Goal: Check status: Check status

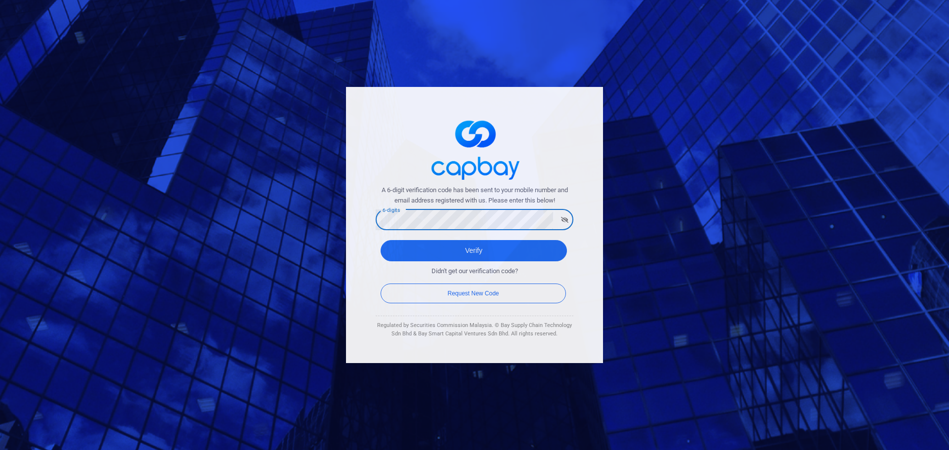
click at [334, 224] on div "A 6-digit verification code has been sent to your mobile number and email addre…" at bounding box center [474, 225] width 949 height 450
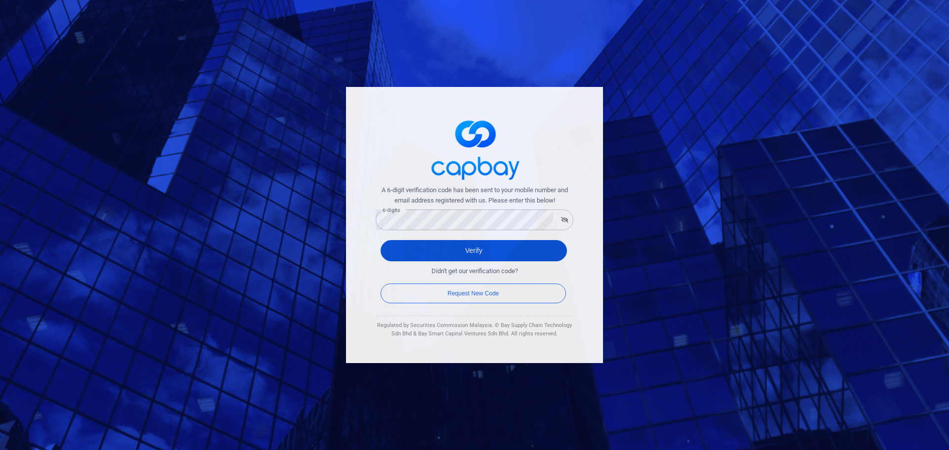
click at [470, 252] on button "Verify" at bounding box center [474, 250] width 186 height 21
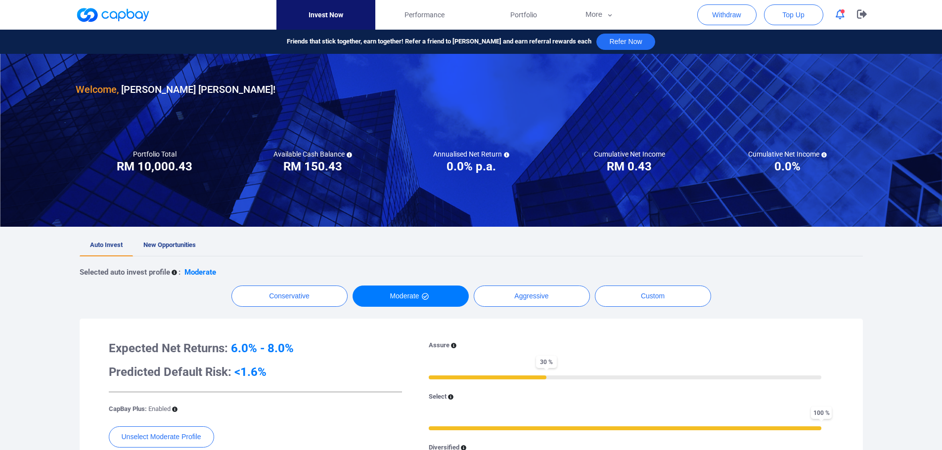
click at [925, 18] on div at bounding box center [471, 22] width 942 height 44
click at [836, 18] on icon "button" at bounding box center [839, 14] width 9 height 10
click at [913, 288] on div "Welcome, [PERSON_NAME] [PERSON_NAME] ! Portfolio Total Portfolio Total RM *****…" at bounding box center [471, 409] width 942 height 710
click at [520, 12] on span "Portfolio" at bounding box center [523, 14] width 27 height 11
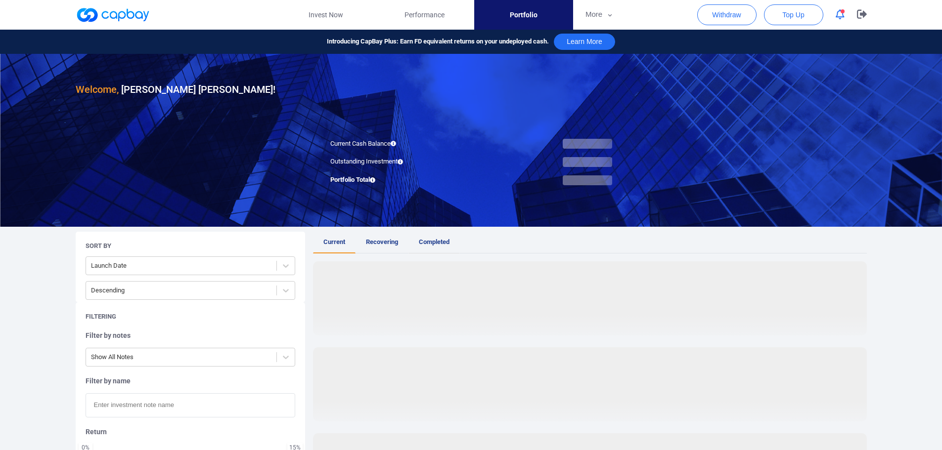
click at [438, 241] on span "Completed" at bounding box center [434, 241] width 31 height 7
click at [336, 244] on span "Current" at bounding box center [334, 241] width 22 height 7
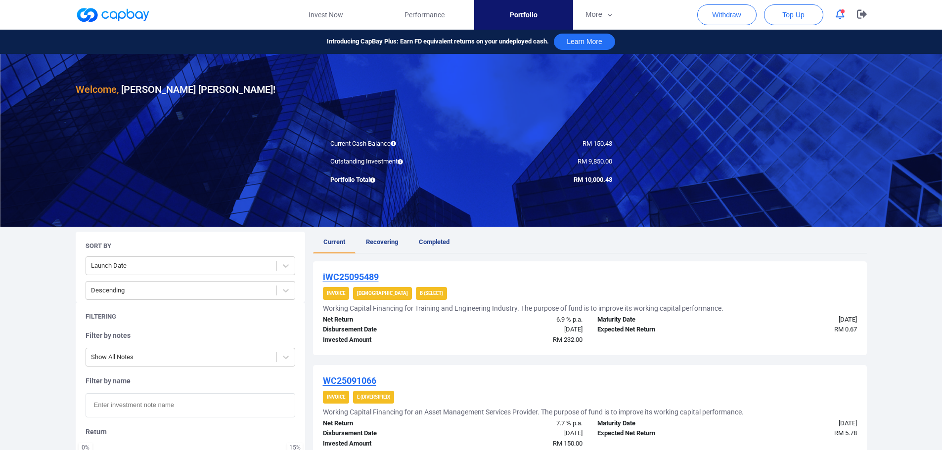
scroll to position [165, 0]
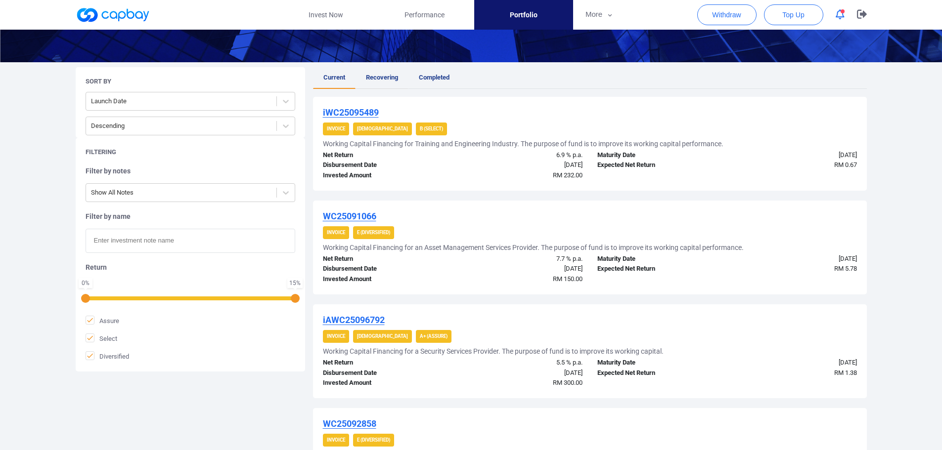
click at [382, 73] on link "Recovering" at bounding box center [381, 78] width 53 height 22
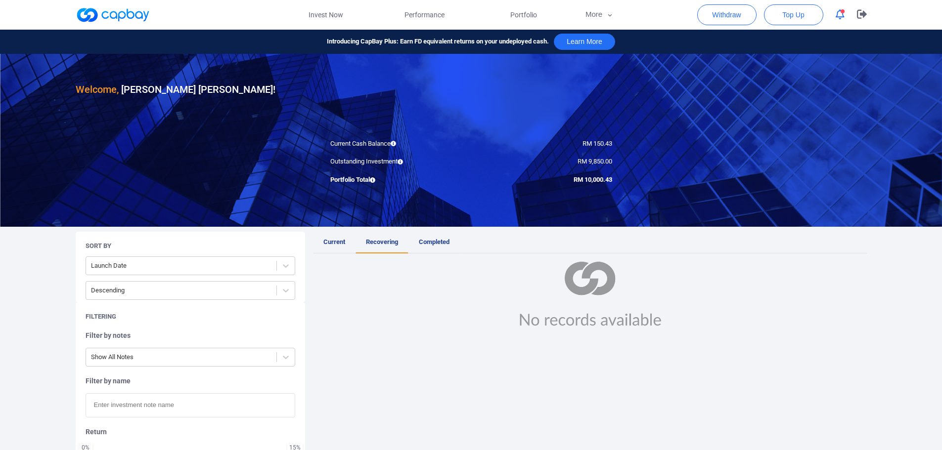
click at [443, 242] on span "Completed" at bounding box center [434, 241] width 31 height 7
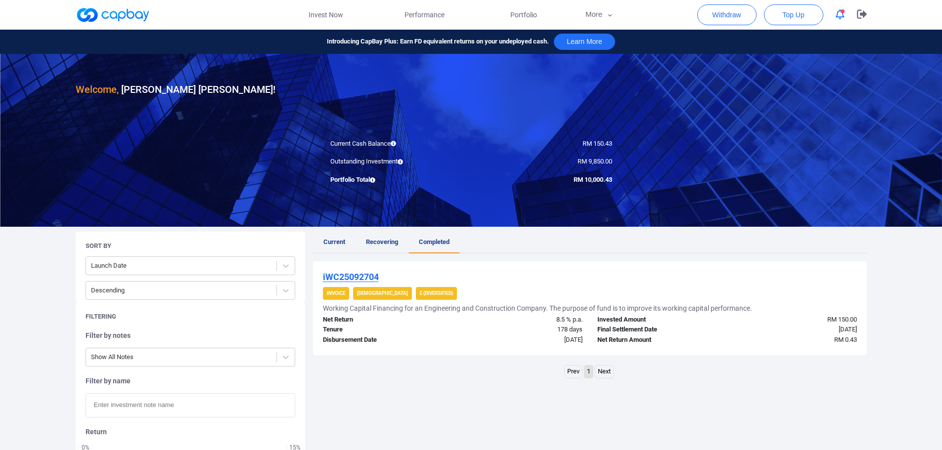
click at [843, 13] on span "button" at bounding box center [842, 11] width 4 height 4
click at [910, 41] on div "Introducing CapBay Plus: Earn FD equivalent returns on your undeployed cash. Le…" at bounding box center [471, 42] width 942 height 24
click at [591, 17] on button "More" at bounding box center [599, 15] width 53 height 30
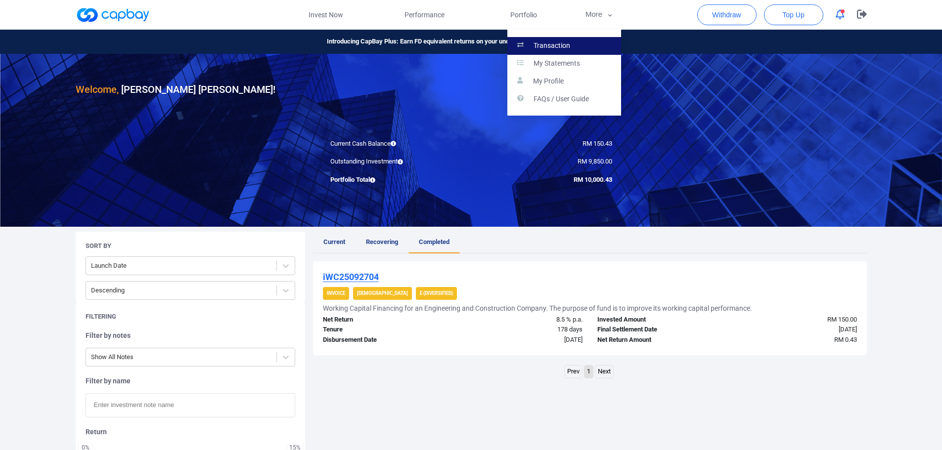
click at [573, 42] on link "Transaction" at bounding box center [564, 46] width 114 height 18
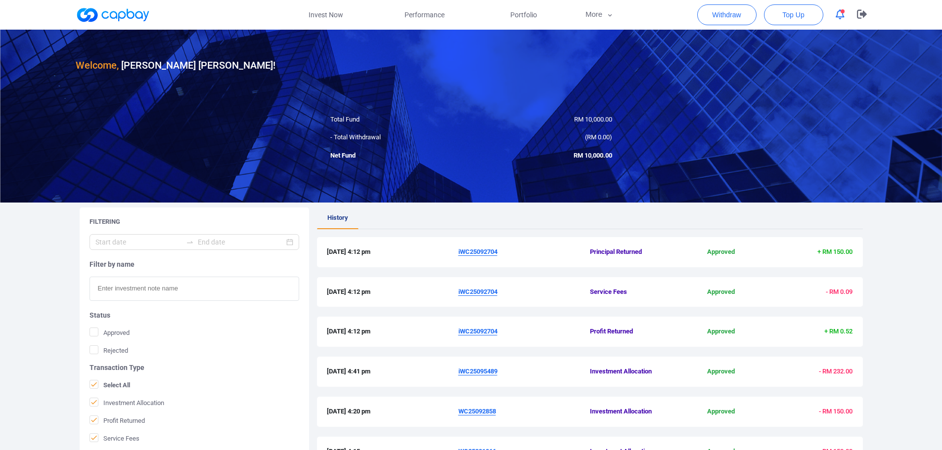
scroll to position [83, 0]
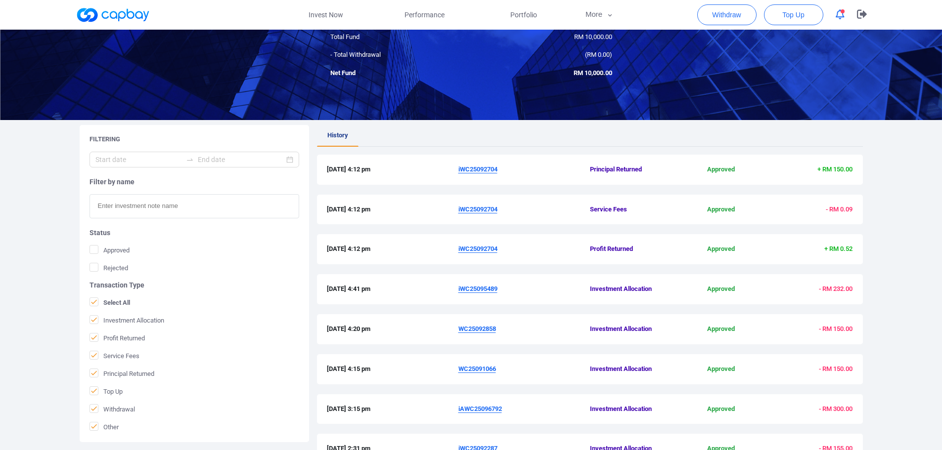
click at [495, 212] on u "iWC25092704" at bounding box center [477, 209] width 39 height 7
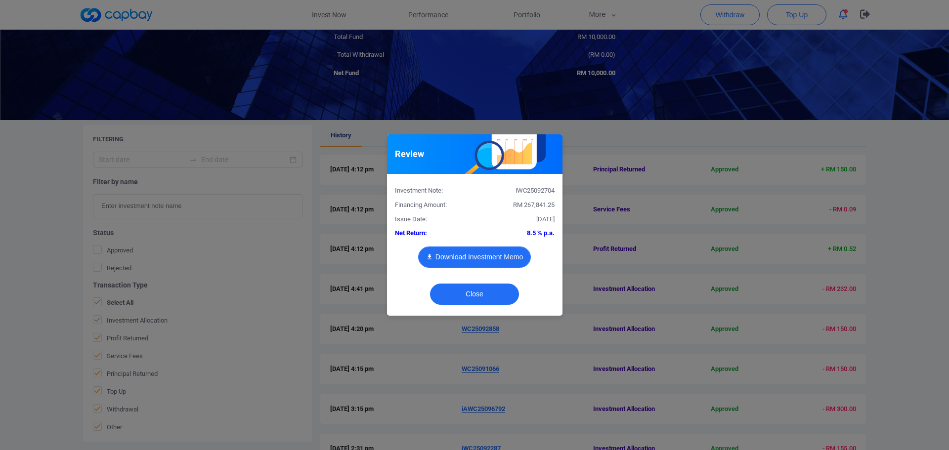
click at [506, 251] on button "Download Investment Memo" at bounding box center [474, 257] width 113 height 21
click at [503, 296] on button "Close" at bounding box center [474, 294] width 89 height 21
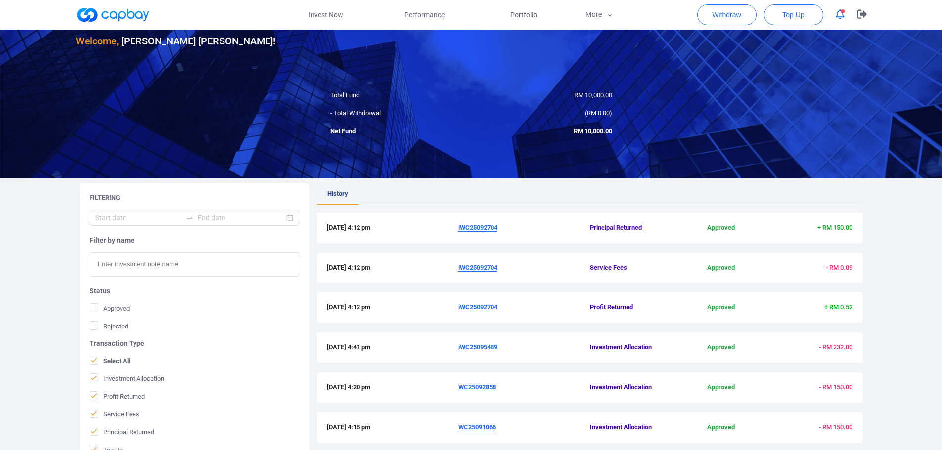
scroll to position [0, 0]
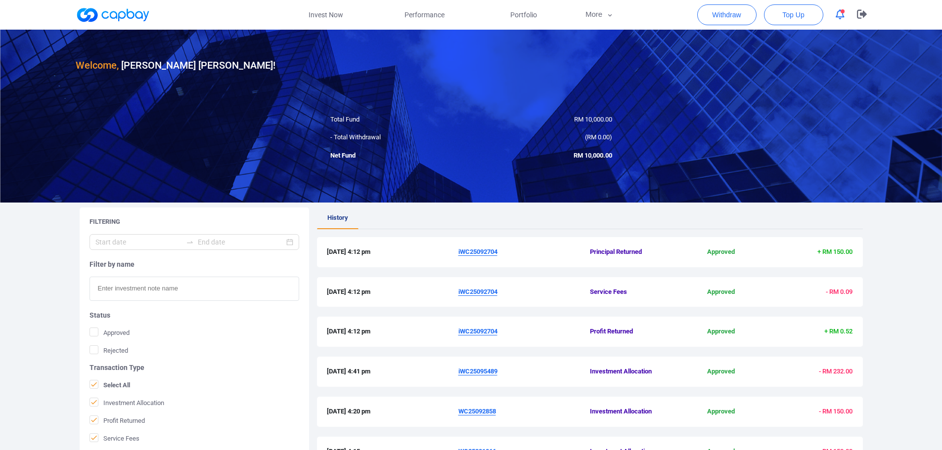
click at [469, 249] on u "iWC25092704" at bounding box center [477, 251] width 39 height 7
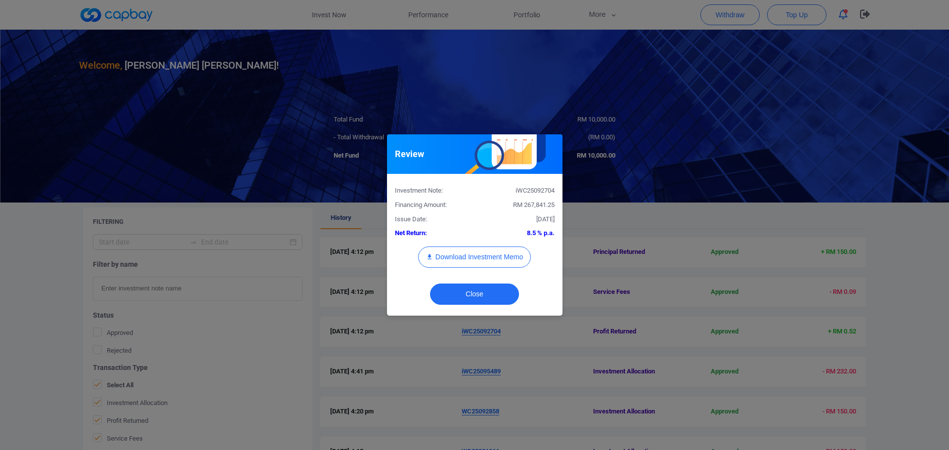
click at [727, 121] on div "Review Investment Note: iWC25092704 Financing Amount: RM 267,841.25 Issue Date:…" at bounding box center [474, 225] width 949 height 450
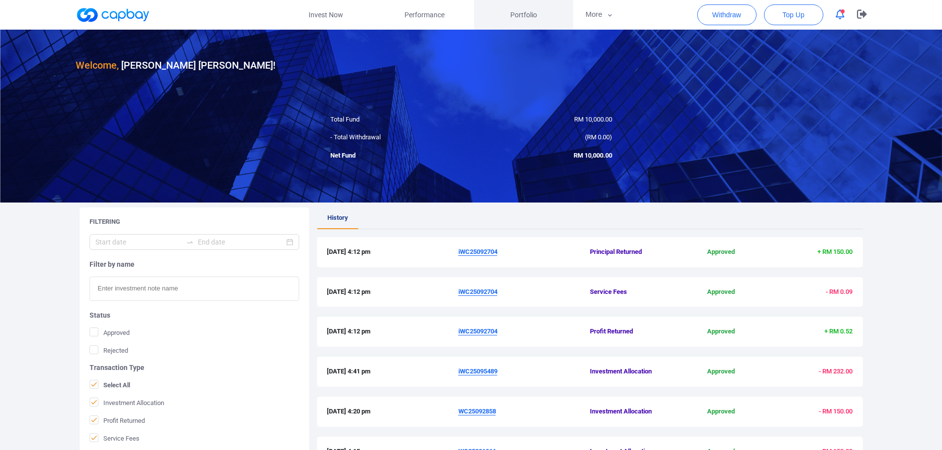
click at [535, 19] on span "Portfolio" at bounding box center [523, 14] width 27 height 11
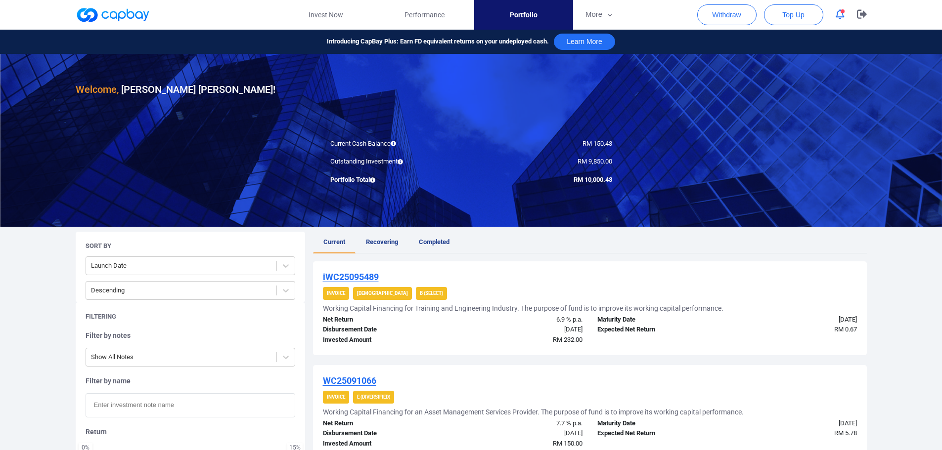
click at [334, 242] on span "Current" at bounding box center [334, 241] width 22 height 7
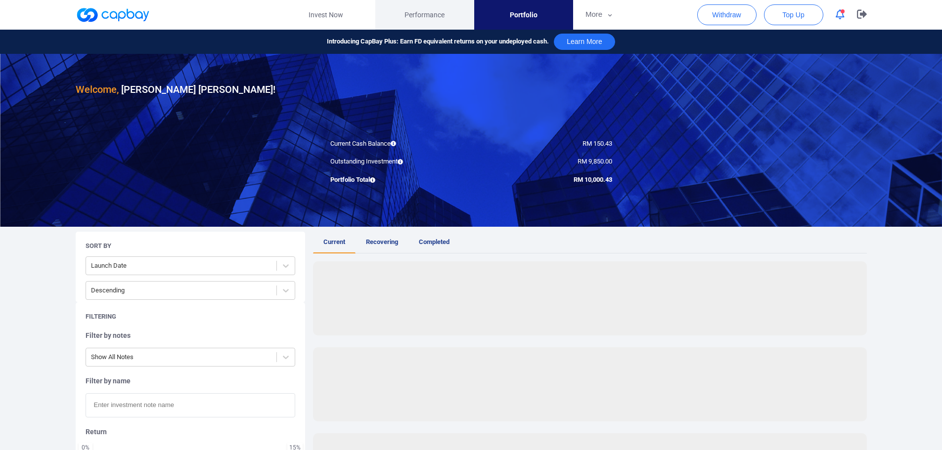
click at [442, 20] on span "Performance" at bounding box center [424, 14] width 40 height 11
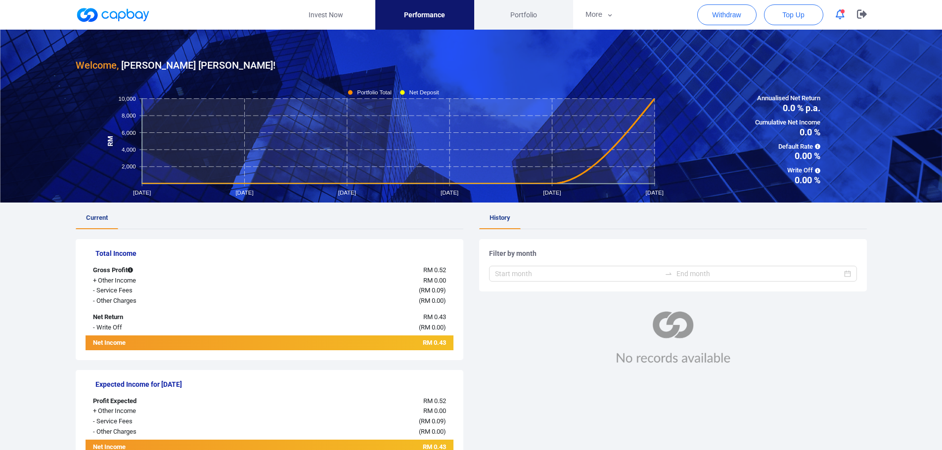
click at [526, 20] on span "Portfolio" at bounding box center [523, 14] width 27 height 11
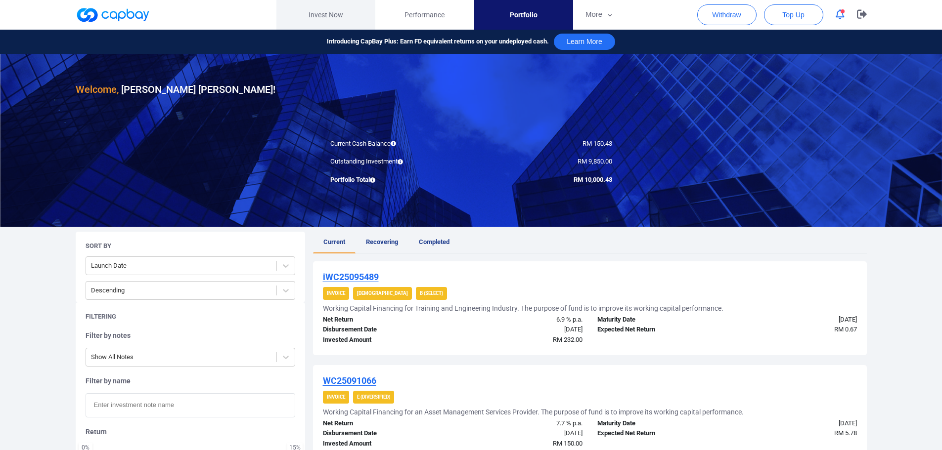
click at [323, 13] on link "Invest Now" at bounding box center [325, 15] width 99 height 30
